Goal: Task Accomplishment & Management: Complete application form

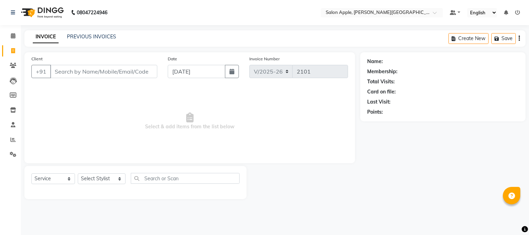
select select "4128"
select select "service"
click at [101, 33] on div "PREVIOUS INVOICES" at bounding box center [91, 36] width 49 height 7
drag, startPoint x: 105, startPoint y: 43, endPoint x: 106, endPoint y: 38, distance: 5.7
click at [106, 38] on div "INVOICE PREVIOUS INVOICES Create New Save" at bounding box center [274, 38] width 501 height 16
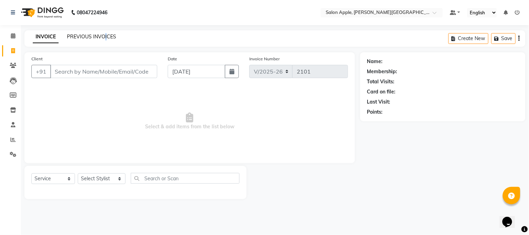
click at [106, 37] on link "PREVIOUS INVOICES" at bounding box center [91, 36] width 49 height 6
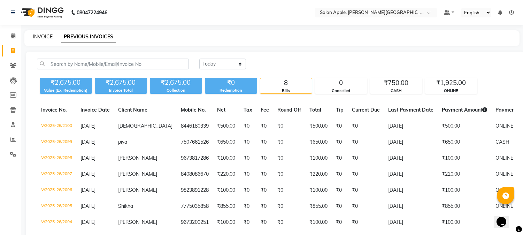
click at [46, 36] on link "INVOICE" at bounding box center [43, 36] width 20 height 6
select select "service"
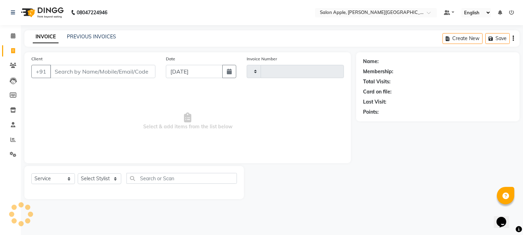
type input "2101"
select select "4128"
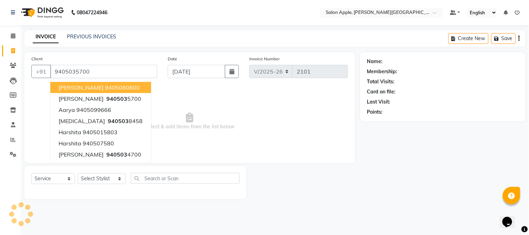
type input "9405035700"
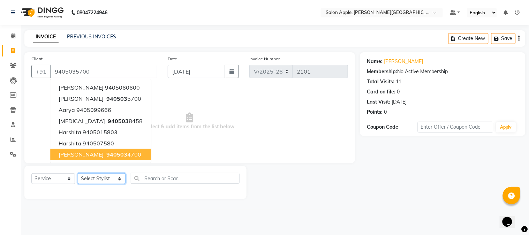
click at [102, 176] on select "Select Stylist [PERSON_NAME] [PERSON_NAME] Kranti arun Vanakalas [MEDICAL_DATA]…" at bounding box center [102, 178] width 48 height 11
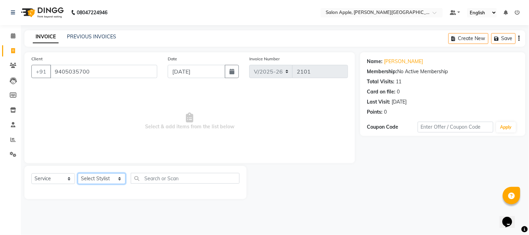
select select "85967"
click at [78, 174] on select "Select Stylist [PERSON_NAME] [PERSON_NAME] Kranti arun Vanakalas [MEDICAL_DATA]…" at bounding box center [102, 178] width 48 height 11
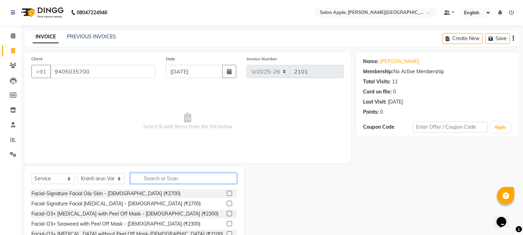
click at [154, 178] on input "text" at bounding box center [183, 178] width 107 height 11
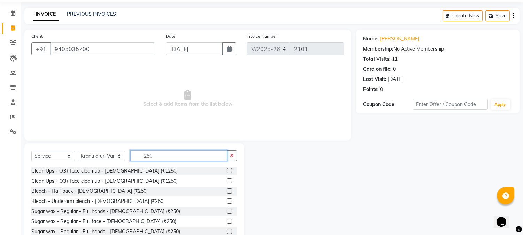
scroll to position [44, 0]
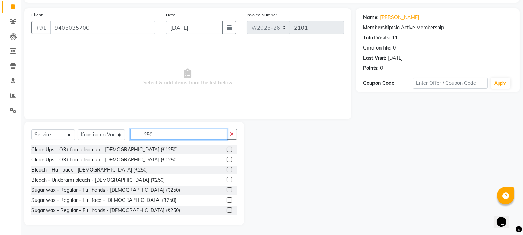
type input "250"
click at [227, 186] on div at bounding box center [232, 190] width 10 height 9
click at [227, 189] on label at bounding box center [229, 189] width 5 height 5
click at [227, 189] on input "checkbox" at bounding box center [229, 190] width 5 height 5
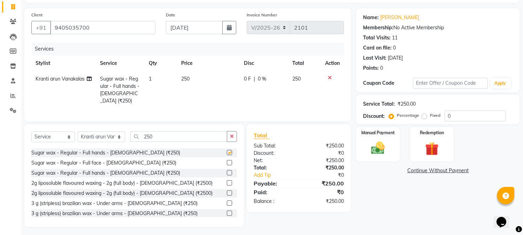
checkbox input "false"
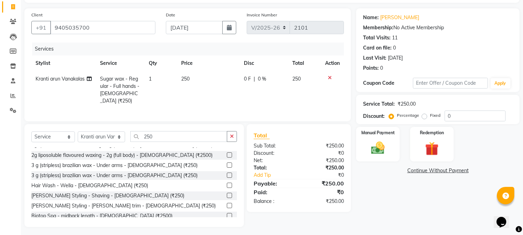
click at [227, 165] on label at bounding box center [229, 164] width 5 height 5
click at [227, 165] on input "checkbox" at bounding box center [229, 165] width 5 height 5
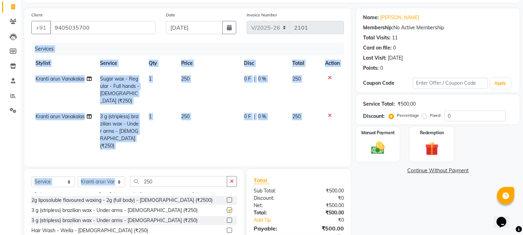
drag, startPoint x: 168, startPoint y: 155, endPoint x: 161, endPoint y: 169, distance: 16.1
click at [162, 167] on div "Client [PHONE_NUMBER] Date [DATE] Invoice Number V/2025 V/[PHONE_NUMBER] Servic…" at bounding box center [187, 140] width 337 height 264
checkbox input "false"
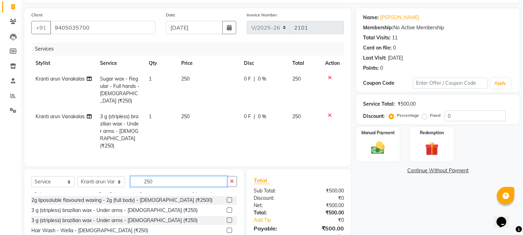
drag, startPoint x: 159, startPoint y: 172, endPoint x: 114, endPoint y: 166, distance: 45.3
click at [116, 176] on div "Select Service Product Membership Package Voucher Prepaid Gift Card Select Styl…" at bounding box center [134, 184] width 206 height 16
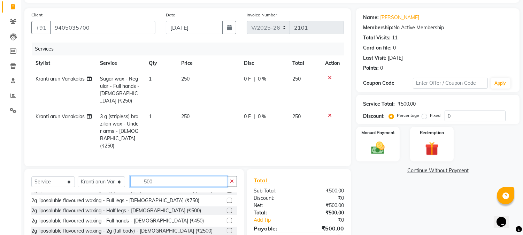
scroll to position [189, 0]
type input "500"
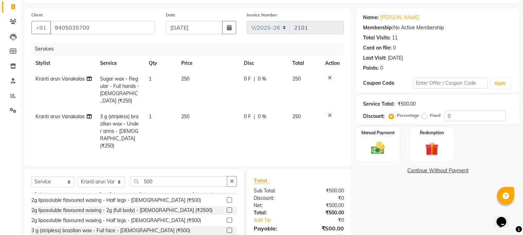
click at [227, 197] on label at bounding box center [229, 199] width 5 height 5
click at [227, 198] on input "checkbox" at bounding box center [229, 200] width 5 height 5
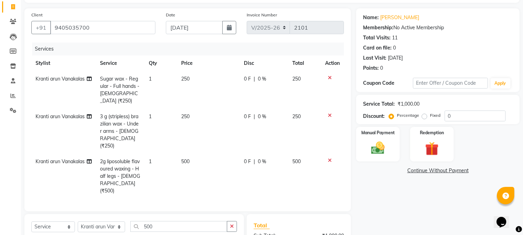
checkbox input "false"
drag, startPoint x: 162, startPoint y: 216, endPoint x: 69, endPoint y: 208, distance: 93.4
click at [69, 221] on div "Select Service Product Membership Package Voucher Prepaid Gift Card Select Styl…" at bounding box center [134, 229] width 206 height 16
drag, startPoint x: 149, startPoint y: 208, endPoint x: 99, endPoint y: 208, distance: 49.5
click at [99, 221] on div "Select Service Product Membership Package Voucher Prepaid Gift Card Select Styl…" at bounding box center [134, 229] width 206 height 16
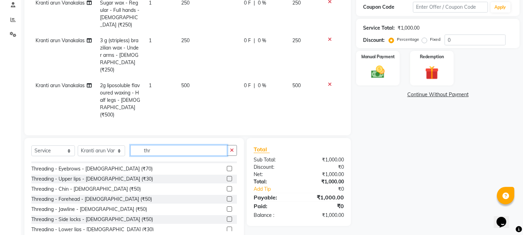
scroll to position [0, 0]
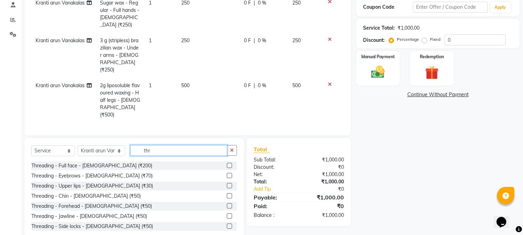
type input "thr"
click at [227, 171] on div at bounding box center [232, 175] width 10 height 9
click at [227, 183] on label at bounding box center [229, 185] width 5 height 5
click at [227, 184] on input "checkbox" at bounding box center [229, 186] width 5 height 5
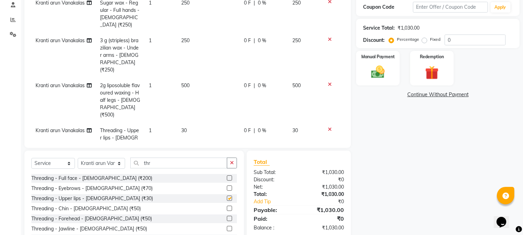
checkbox input "false"
click at [227, 209] on label at bounding box center [229, 208] width 5 height 5
click at [227, 209] on input "checkbox" at bounding box center [229, 208] width 5 height 5
checkbox input "false"
click at [375, 47] on div "Service Total: ₹1,080.00 Discount: Percentage Fixed 0" at bounding box center [437, 33] width 163 height 29
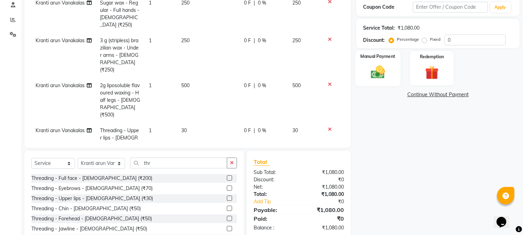
click at [375, 70] on img at bounding box center [378, 72] width 23 height 16
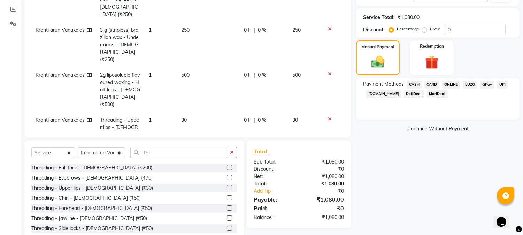
scroll to position [148, 0]
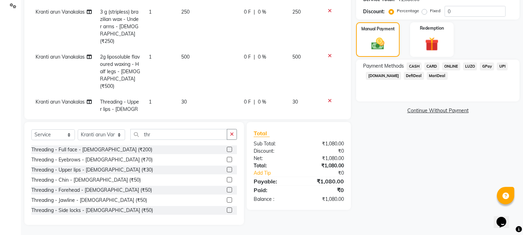
click at [454, 65] on span "ONLINE" at bounding box center [451, 66] width 18 height 8
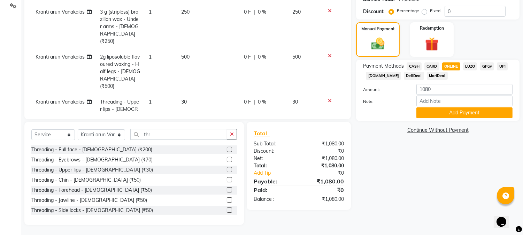
click at [410, 65] on span "CASH" at bounding box center [414, 66] width 15 height 8
click at [429, 117] on button "Add Payment" at bounding box center [465, 112] width 96 height 11
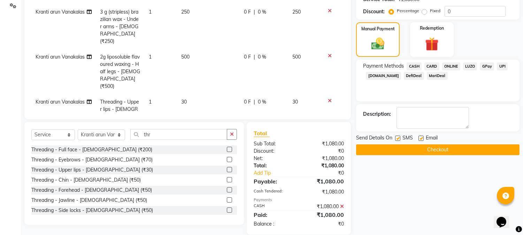
click at [421, 150] on button "Checkout" at bounding box center [437, 149] width 163 height 11
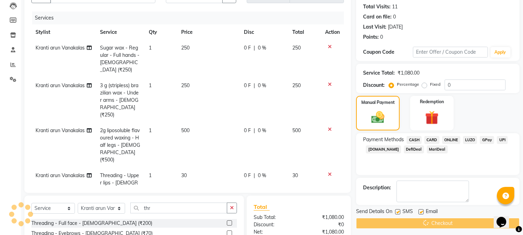
scroll to position [0, 0]
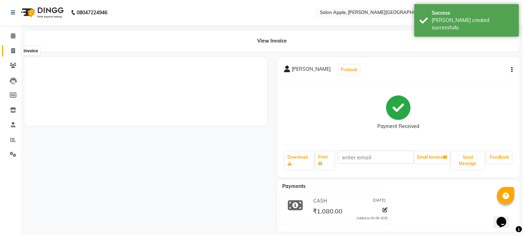
click at [12, 50] on icon at bounding box center [13, 50] width 4 height 5
select select "4128"
select select "service"
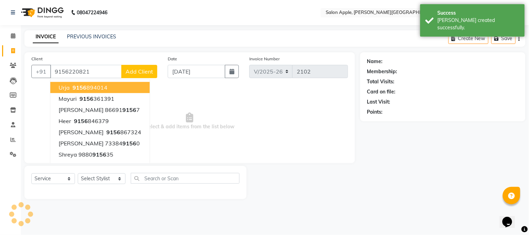
type input "9156220821"
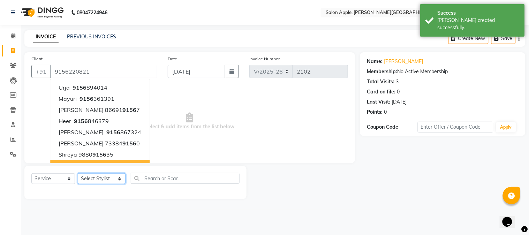
click at [109, 180] on select "Select Stylist [PERSON_NAME] [PERSON_NAME] Kranti arun Vanakalas [MEDICAL_DATA]…" at bounding box center [102, 178] width 48 height 11
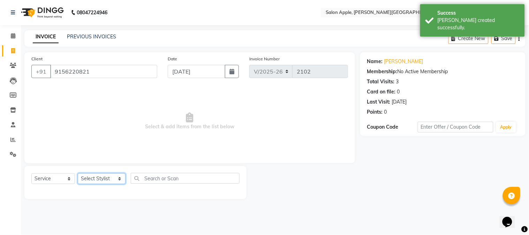
select select "46529"
click at [78, 174] on select "Select Stylist [PERSON_NAME] [PERSON_NAME] Kranti arun Vanakalas [MEDICAL_DATA]…" at bounding box center [102, 178] width 48 height 11
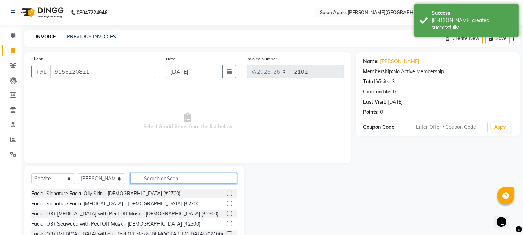
click at [148, 173] on input "text" at bounding box center [183, 178] width 107 height 11
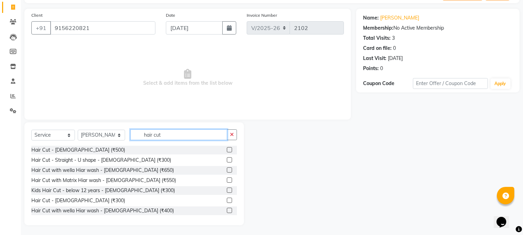
scroll to position [44, 0]
type input "hair cut"
click at [227, 199] on label at bounding box center [229, 199] width 5 height 5
click at [227, 199] on input "checkbox" at bounding box center [229, 200] width 5 height 5
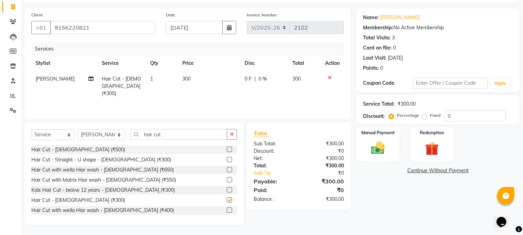
checkbox input "false"
drag, startPoint x: 175, startPoint y: 142, endPoint x: 166, endPoint y: 143, distance: 9.5
click at [166, 143] on div "Select Service Product Membership Package Voucher Prepaid Gift Card Select Styl…" at bounding box center [134, 137] width 206 height 16
drag, startPoint x: 155, startPoint y: 131, endPoint x: 89, endPoint y: 132, distance: 65.5
click at [92, 132] on div "Select Service Product Membership Package Voucher Prepaid Gift Card Select Styl…" at bounding box center [134, 137] width 206 height 16
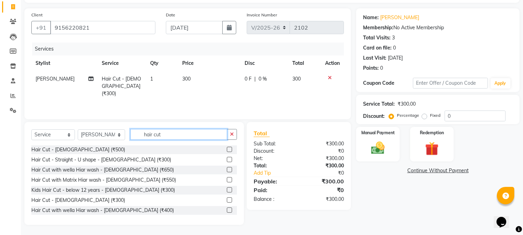
drag, startPoint x: 178, startPoint y: 137, endPoint x: 46, endPoint y: 120, distance: 132.5
click at [47, 120] on div "Client [PHONE_NUMBER] Date [DATE] Invoice Number V/2025 V/[PHONE_NUMBER] Servic…" at bounding box center [187, 116] width 337 height 216
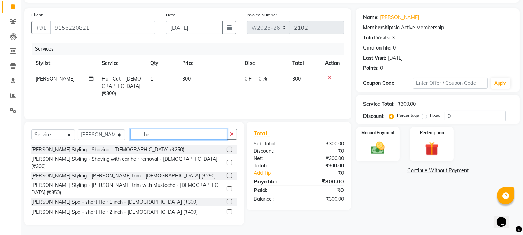
type input "be"
click at [227, 173] on label at bounding box center [229, 175] width 5 height 5
click at [227, 174] on input "checkbox" at bounding box center [229, 176] width 5 height 5
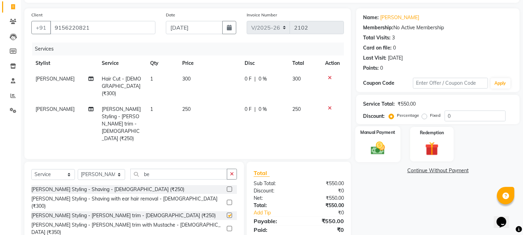
checkbox input "false"
click at [384, 148] on img at bounding box center [378, 148] width 23 height 16
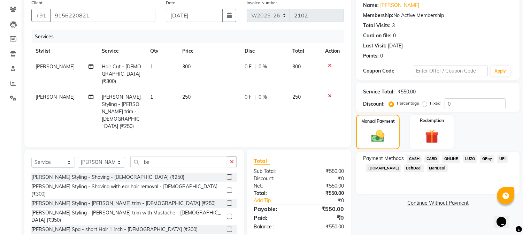
scroll to position [68, 0]
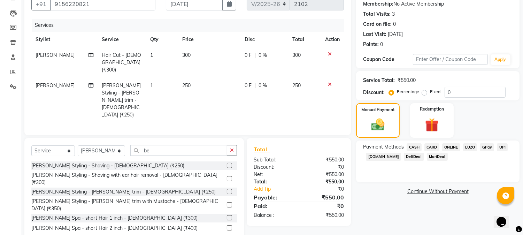
click at [458, 148] on span "ONLINE" at bounding box center [451, 147] width 18 height 8
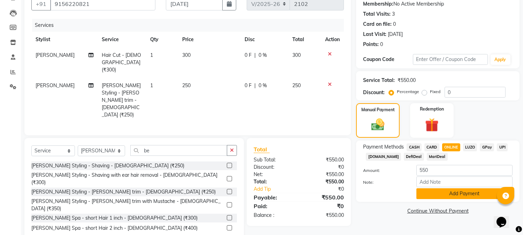
click at [470, 195] on button "Add Payment" at bounding box center [465, 193] width 96 height 11
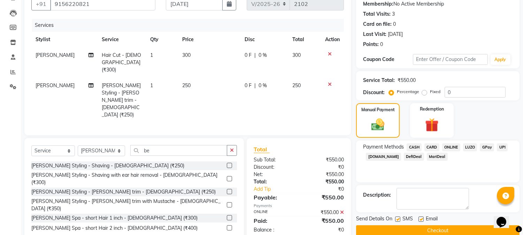
click at [473, 232] on button "Checkout" at bounding box center [437, 230] width 163 height 11
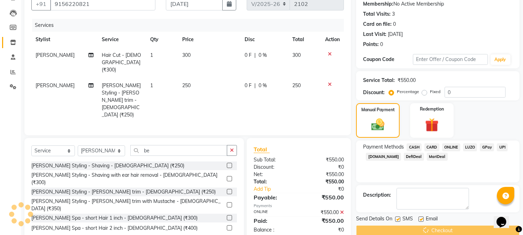
scroll to position [0, 0]
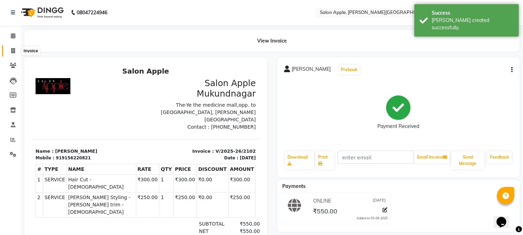
click at [11, 51] on icon at bounding box center [13, 50] width 4 height 5
select select "4128"
select select "service"
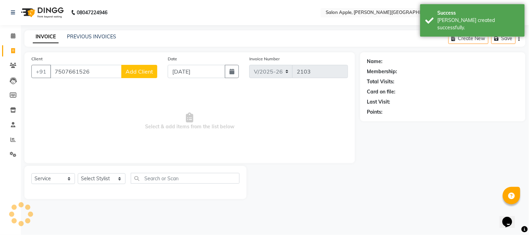
type input "7507661526"
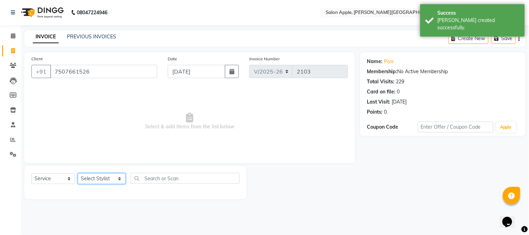
click at [112, 180] on select "Select Stylist [PERSON_NAME] [PERSON_NAME] Kranti arun Vanakalas [MEDICAL_DATA]…" at bounding box center [102, 178] width 48 height 11
select select "85967"
click at [78, 174] on select "Select Stylist [PERSON_NAME] [PERSON_NAME] Kranti arun Vanakalas [MEDICAL_DATA]…" at bounding box center [102, 178] width 48 height 11
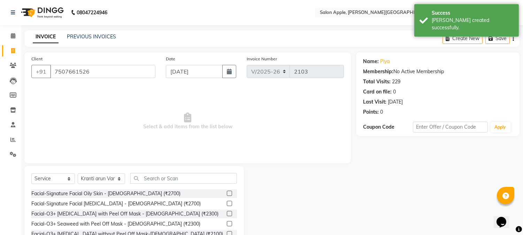
click at [166, 185] on div "Select Service Product Membership Package Voucher Prepaid Gift Card Select Styl…" at bounding box center [134, 181] width 206 height 16
click at [162, 180] on input "text" at bounding box center [183, 178] width 107 height 11
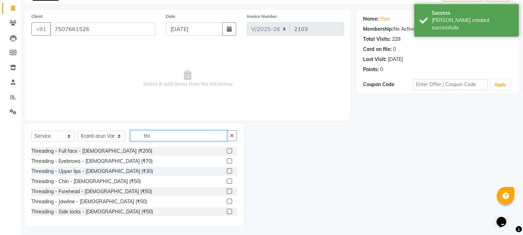
scroll to position [44, 0]
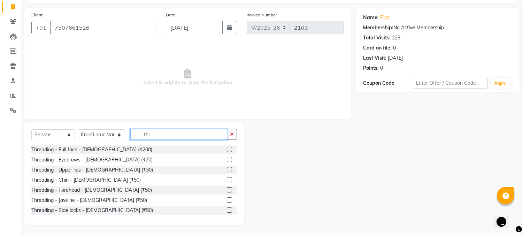
type input "thr"
click at [227, 160] on label at bounding box center [229, 159] width 5 height 5
click at [227, 160] on input "checkbox" at bounding box center [229, 160] width 5 height 5
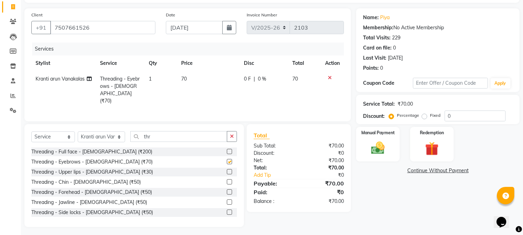
checkbox input "false"
click at [227, 190] on label at bounding box center [229, 191] width 5 height 5
click at [227, 190] on input "checkbox" at bounding box center [229, 192] width 5 height 5
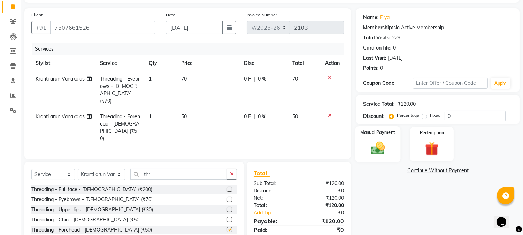
checkbox input "false"
click at [361, 143] on div "Manual Payment" at bounding box center [378, 144] width 45 height 36
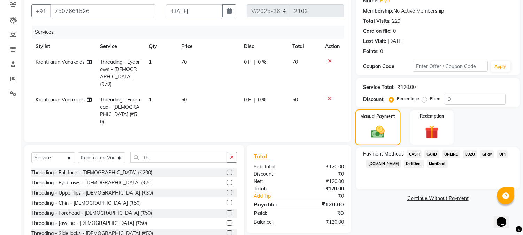
scroll to position [75, 0]
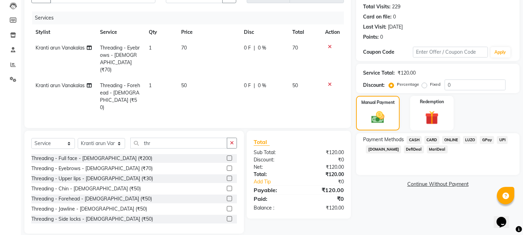
click at [405, 136] on div "CASH" at bounding box center [413, 140] width 18 height 9
click at [419, 139] on span "CASH" at bounding box center [414, 140] width 15 height 8
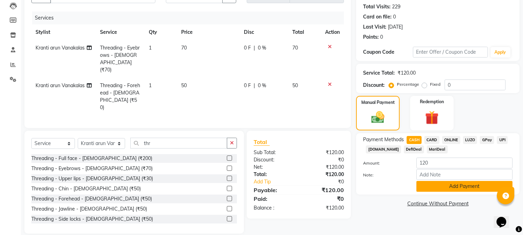
click at [444, 188] on button "Add Payment" at bounding box center [465, 186] width 96 height 11
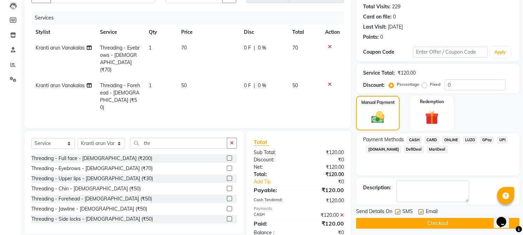
click at [444, 221] on button "Checkout" at bounding box center [437, 223] width 163 height 11
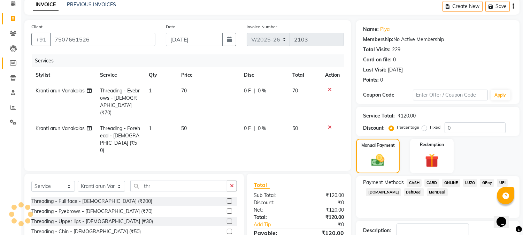
scroll to position [0, 0]
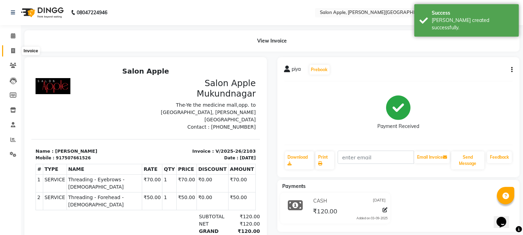
click at [16, 49] on span at bounding box center [13, 51] width 12 height 8
select select "4128"
select select "service"
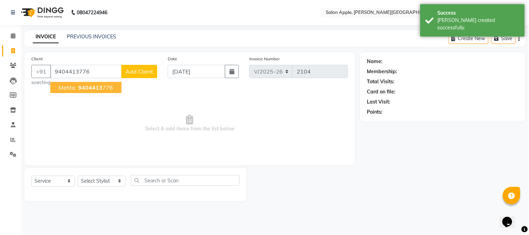
type input "9404413776"
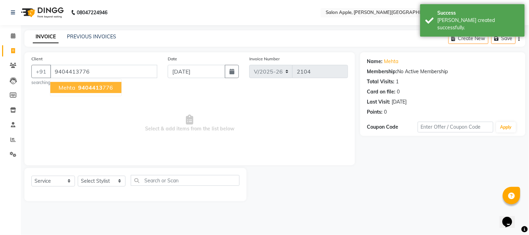
click at [73, 88] on span "mehta" at bounding box center [67, 87] width 17 height 7
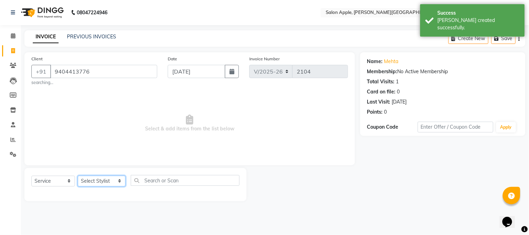
click at [106, 186] on select "Select Stylist [PERSON_NAME] [PERSON_NAME] Kranti arun Vanakalas [MEDICAL_DATA]…" at bounding box center [102, 181] width 48 height 11
select select "21399"
click at [78, 176] on select "Select Stylist [PERSON_NAME] [PERSON_NAME] Kranti arun Vanakalas [MEDICAL_DATA]…" at bounding box center [102, 181] width 48 height 11
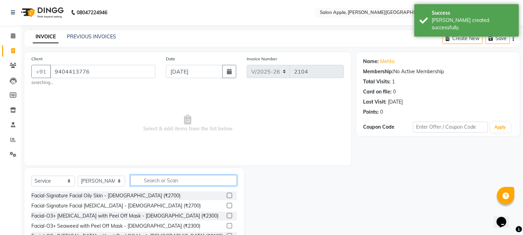
click at [175, 185] on input "text" at bounding box center [183, 180] width 107 height 11
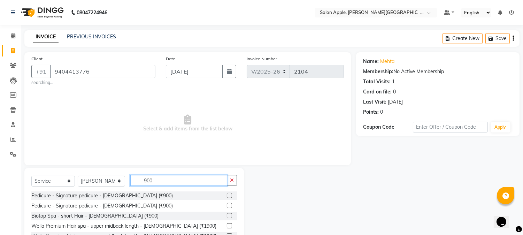
type input "900"
click at [227, 195] on label at bounding box center [229, 195] width 5 height 5
click at [227, 195] on input "checkbox" at bounding box center [229, 195] width 5 height 5
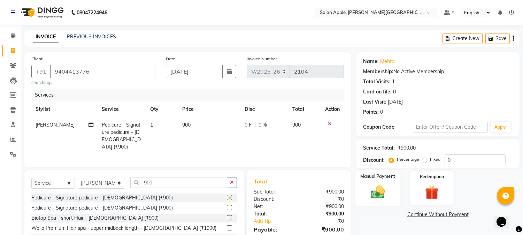
checkbox input "false"
click at [377, 183] on div "Manual Payment" at bounding box center [378, 188] width 45 height 36
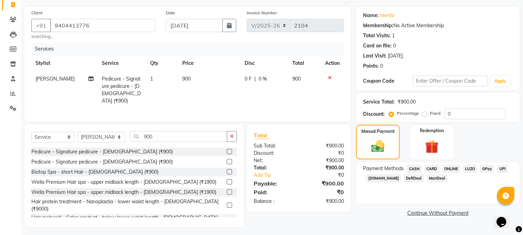
scroll to position [47, 0]
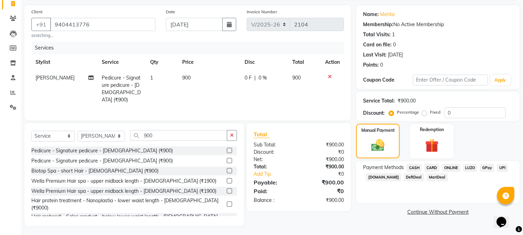
click at [457, 168] on span "ONLINE" at bounding box center [451, 168] width 18 height 8
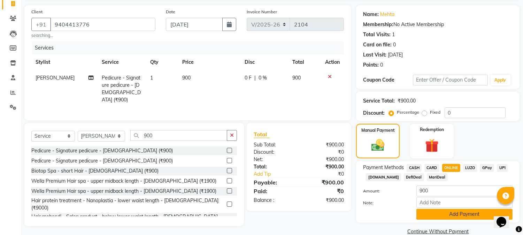
click at [456, 214] on button "Add Payment" at bounding box center [465, 214] width 96 height 11
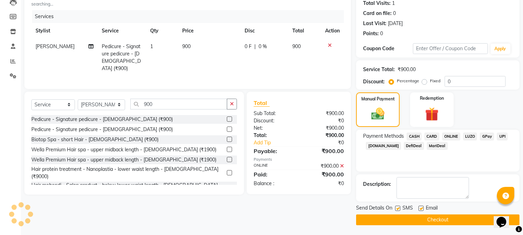
click at [456, 220] on button "Checkout" at bounding box center [437, 219] width 163 height 11
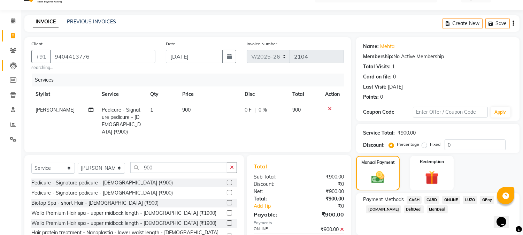
scroll to position [0, 0]
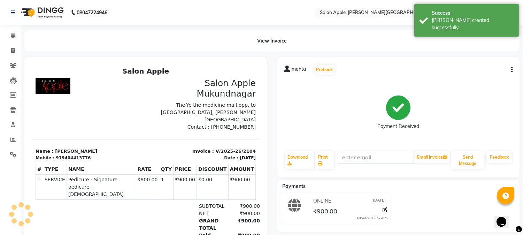
click at [86, 37] on div "View Invoice" at bounding box center [271, 40] width 495 height 21
drag, startPoint x: 16, startPoint y: 51, endPoint x: 40, endPoint y: 47, distance: 24.3
click at [16, 51] on span at bounding box center [13, 51] width 12 height 8
select select "4128"
select select "service"
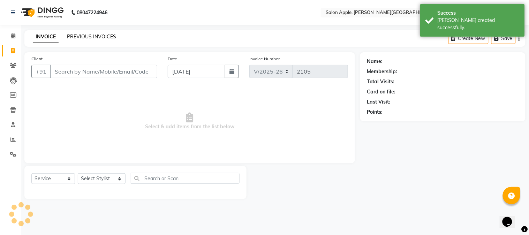
click at [75, 36] on link "PREVIOUS INVOICES" at bounding box center [91, 36] width 49 height 6
